Goal: Check status: Check status

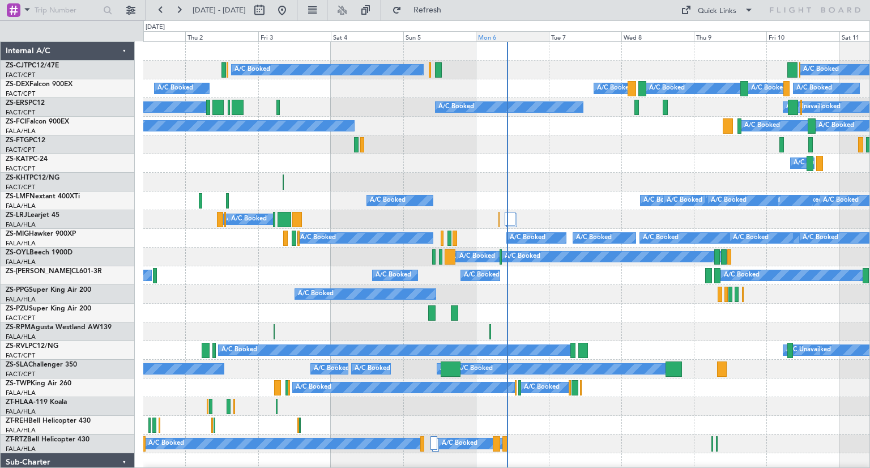
click at [491, 38] on div "Mon 6" at bounding box center [512, 36] width 72 height 10
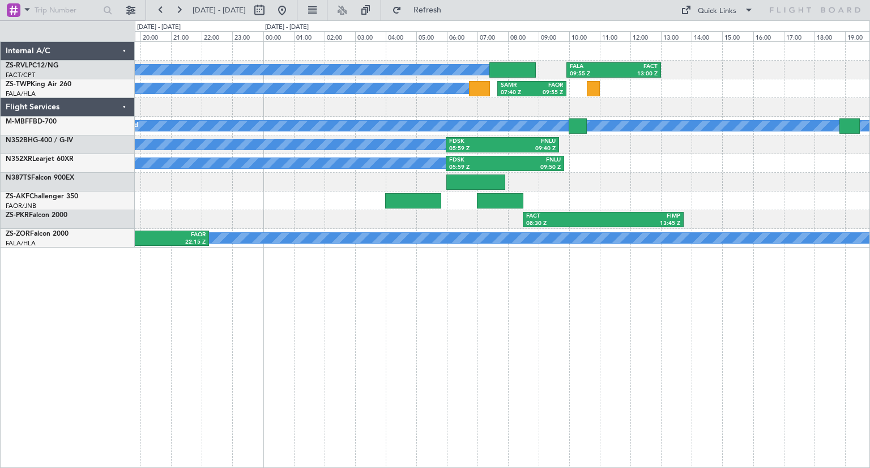
click at [671, 165] on div "A/C Booked FDSK 05:59 Z FNLU 09:50 Z" at bounding box center [502, 163] width 735 height 19
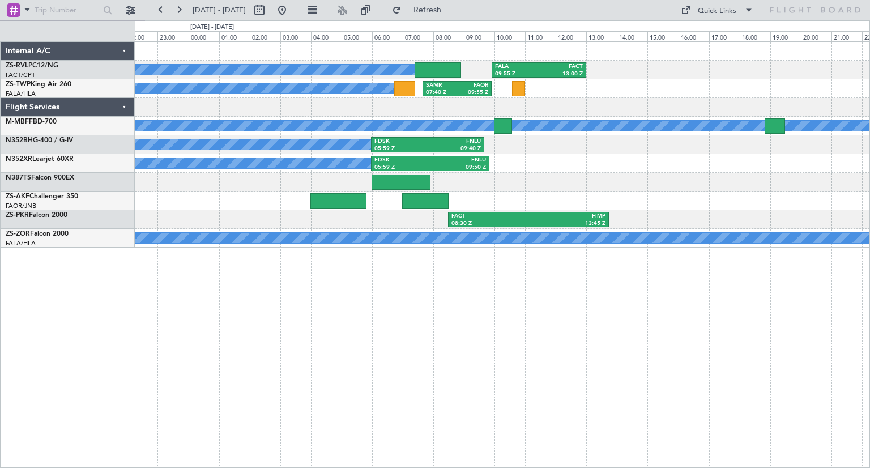
click at [705, 97] on div "A/C Booked SAMR 07:40 Z FAOR 09:55 Z" at bounding box center [502, 88] width 735 height 19
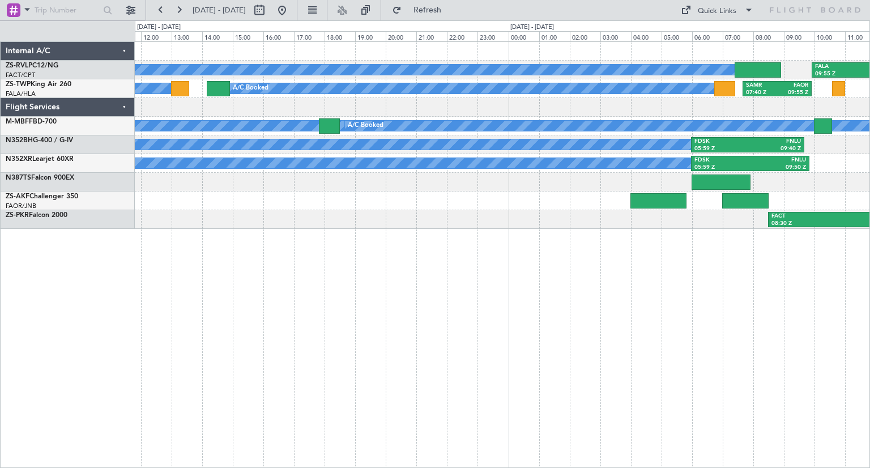
click at [620, 370] on div "A/C Booked A/C Booked A/C Booked FALA 09:55 Z FACT 13:00 Z A/C Booked SAMR 07:4…" at bounding box center [502, 254] width 735 height 426
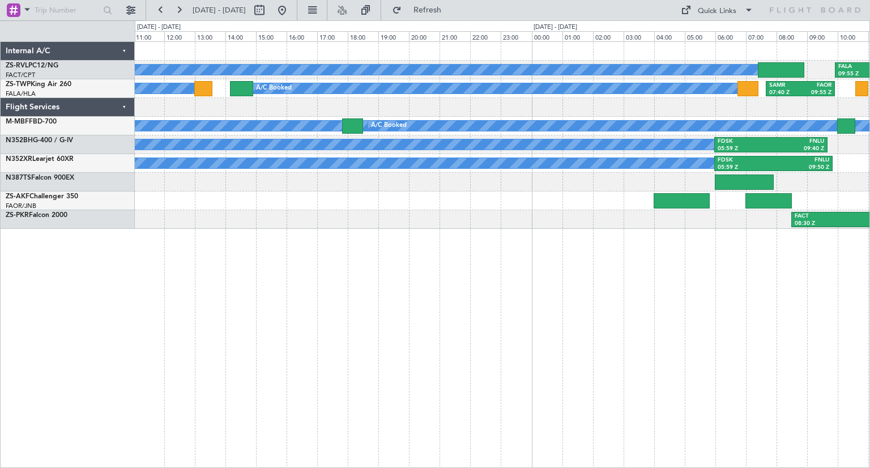
click at [553, 374] on div "A/C Booked A/C Booked A/C Booked FALA 09:55 Z FACT 13:00 Z A/C Booked SAMR 07:4…" at bounding box center [502, 254] width 735 height 426
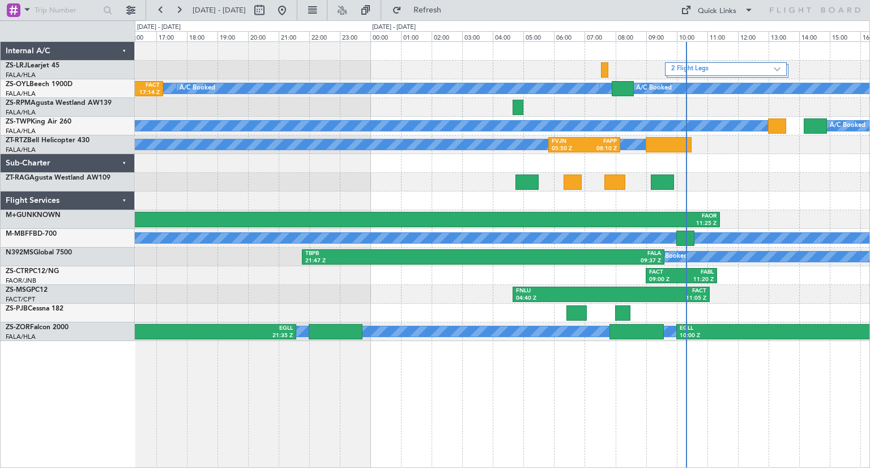
click at [573, 424] on div "2 Flight Legs A/C Booked A/C Booked A/C Booked A/C Booked A/C Booked A/C Booked…" at bounding box center [502, 254] width 735 height 426
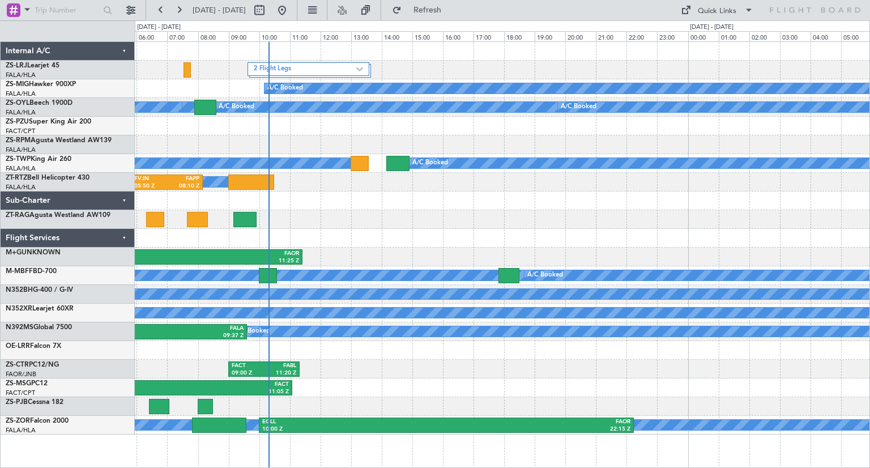
click at [295, 221] on div at bounding box center [502, 219] width 735 height 19
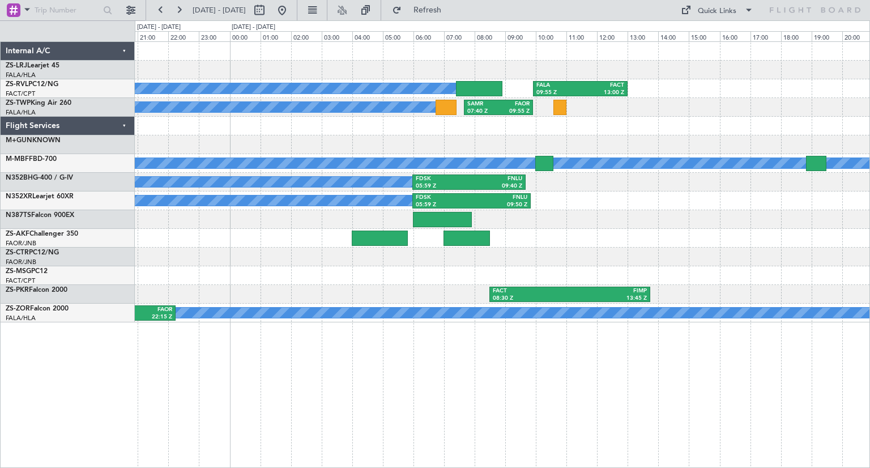
click at [488, 301] on div "FACT 08:30 Z FIMP 13:45 Z" at bounding box center [502, 294] width 735 height 19
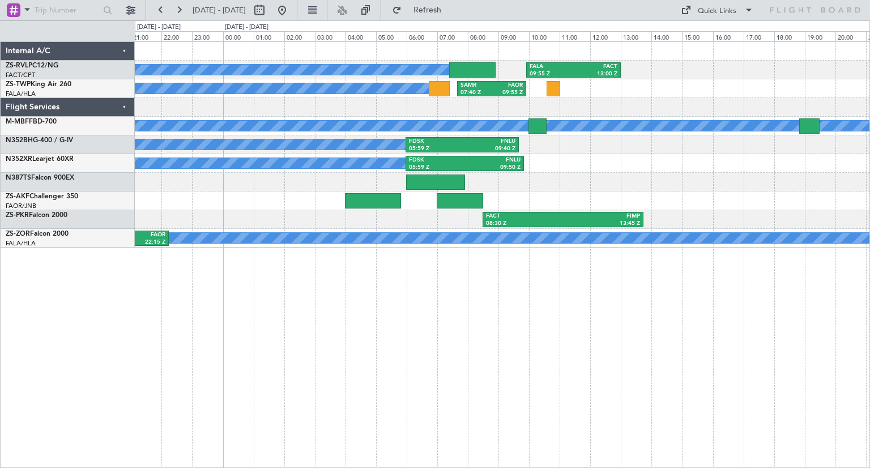
click at [693, 277] on div "A/C Booked A/C Booked A/C Booked FALA 09:55 Z FACT 13:00 Z A/C Booked SAMR 07:4…" at bounding box center [502, 254] width 735 height 426
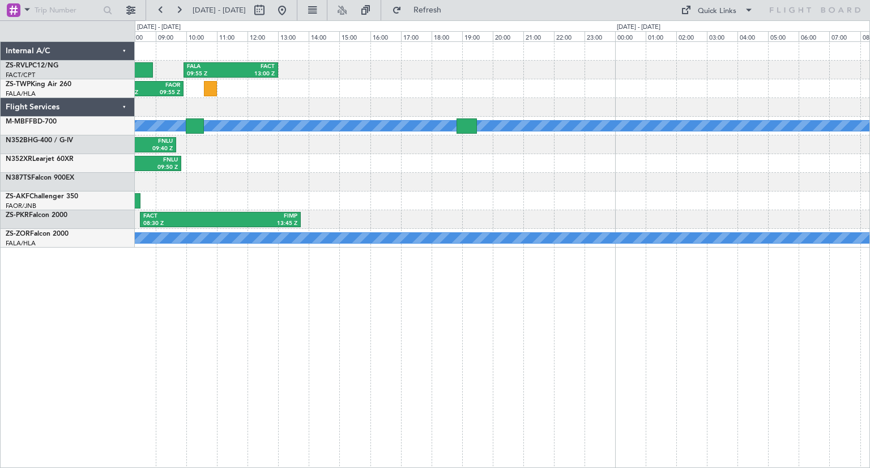
click at [254, 215] on div "FALA 09:55 Z FACT 13:00 Z A/C Booked A/C Booked A/C Booked SAMR 07:40 Z FAOR 09…" at bounding box center [502, 145] width 735 height 206
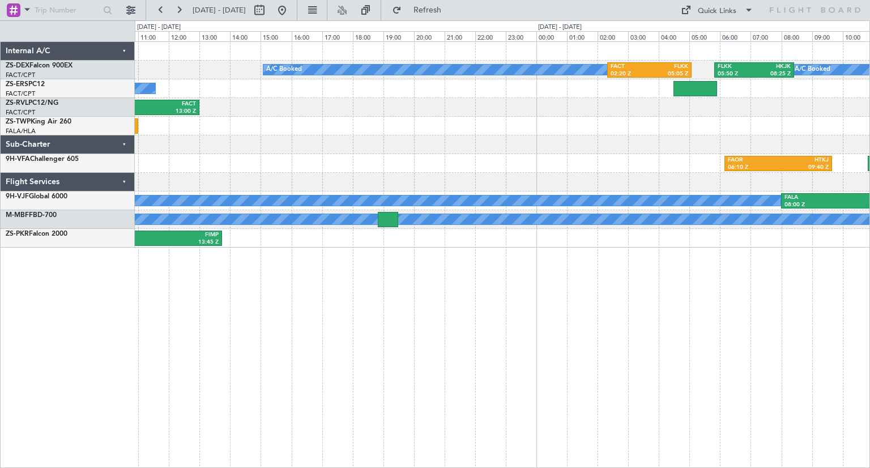
click at [211, 317] on div "A/C Booked A/C Booked A/C Booked A/C Booked A/C Booked A/C Booked FACT 02:20 Z …" at bounding box center [502, 254] width 735 height 426
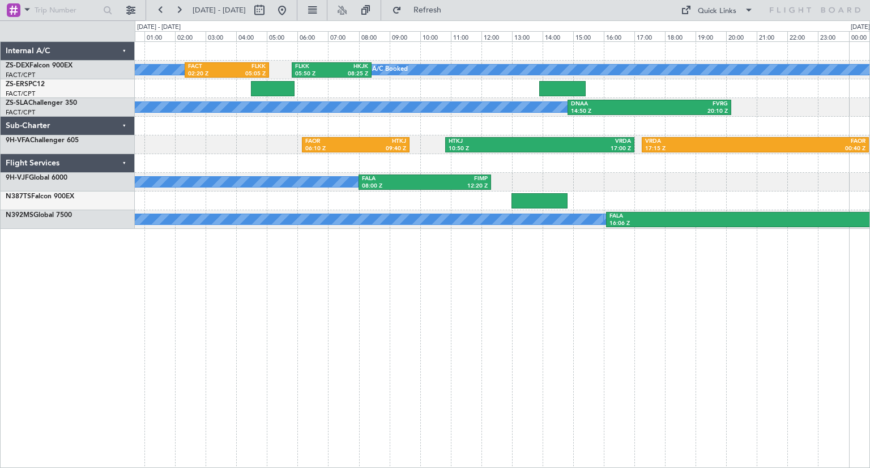
click at [442, 295] on div "A/C Booked A/C Booked A/C Booked A/C Booked A/C Booked A/C Booked FACT 02:20 Z …" at bounding box center [502, 254] width 735 height 426
click at [291, 15] on button at bounding box center [282, 10] width 18 height 18
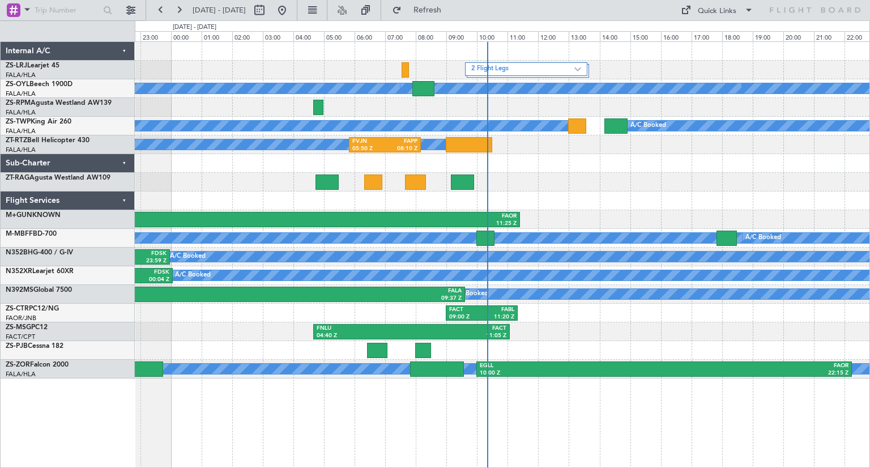
click at [606, 213] on div "VHHH 00:35 Z FAOR 11:25 Z" at bounding box center [502, 219] width 735 height 19
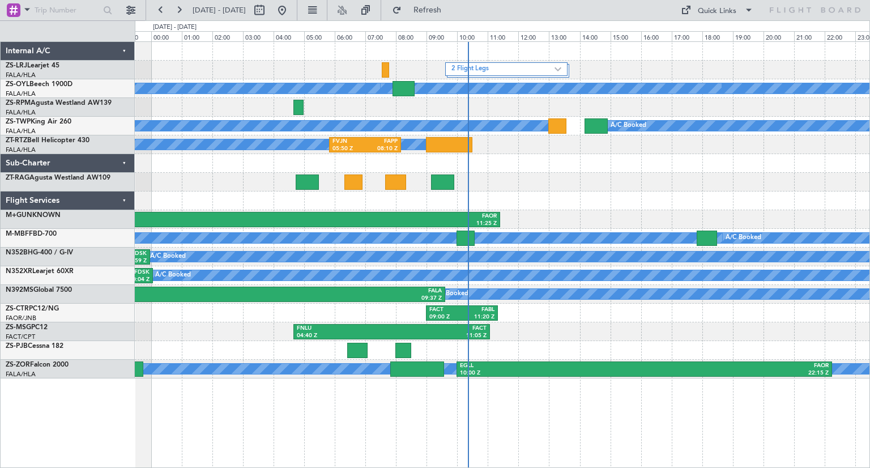
click at [577, 409] on div "2 Flight Legs A/C Booked A/C Booked A/C Booked A/C Booked A/C Booked A/C Booked…" at bounding box center [502, 254] width 735 height 426
